Goal: Check status

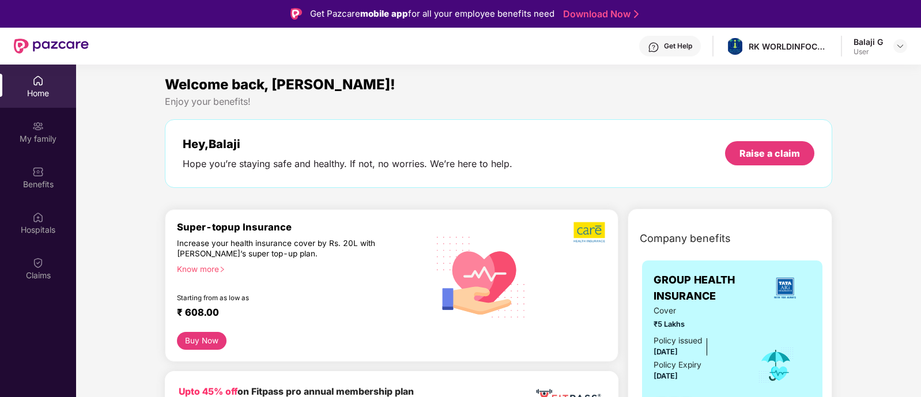
scroll to position [64, 0]
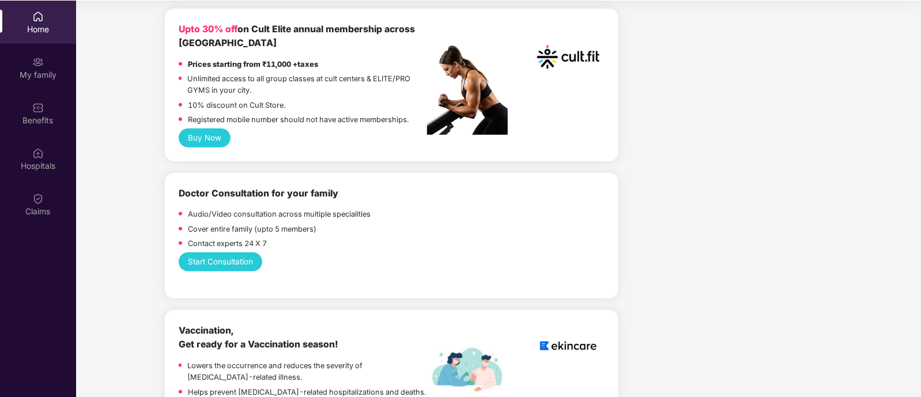
scroll to position [146, 0]
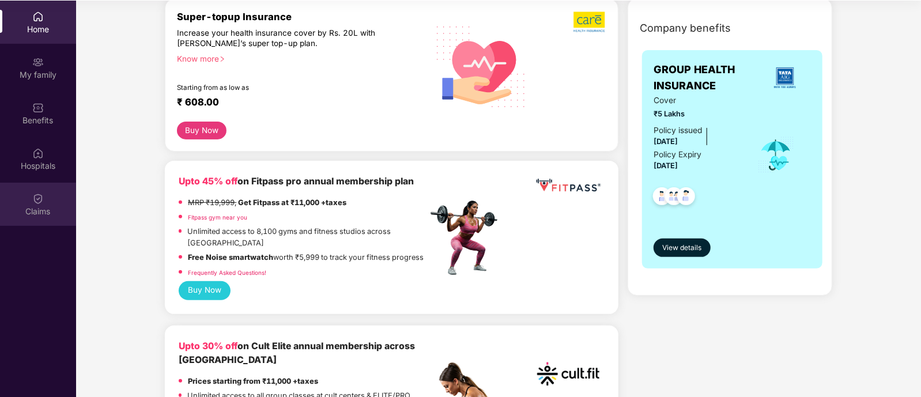
click at [63, 217] on div "Claims" at bounding box center [38, 204] width 76 height 43
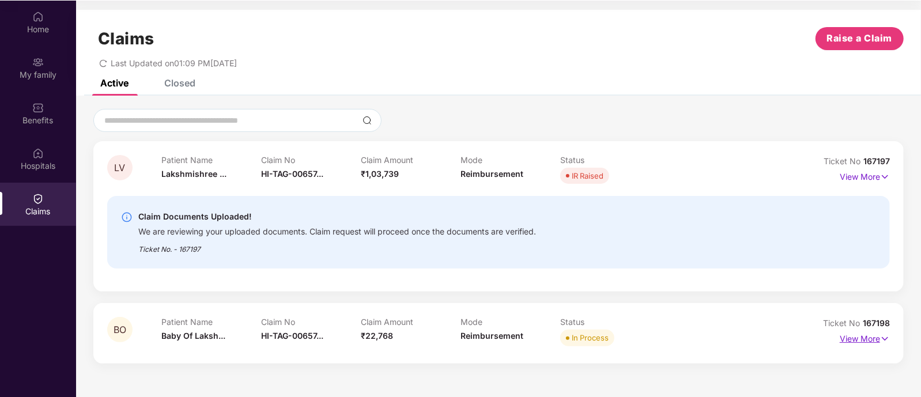
click at [870, 331] on p "View More" at bounding box center [865, 338] width 50 height 16
